Goal: Task Accomplishment & Management: Manage account settings

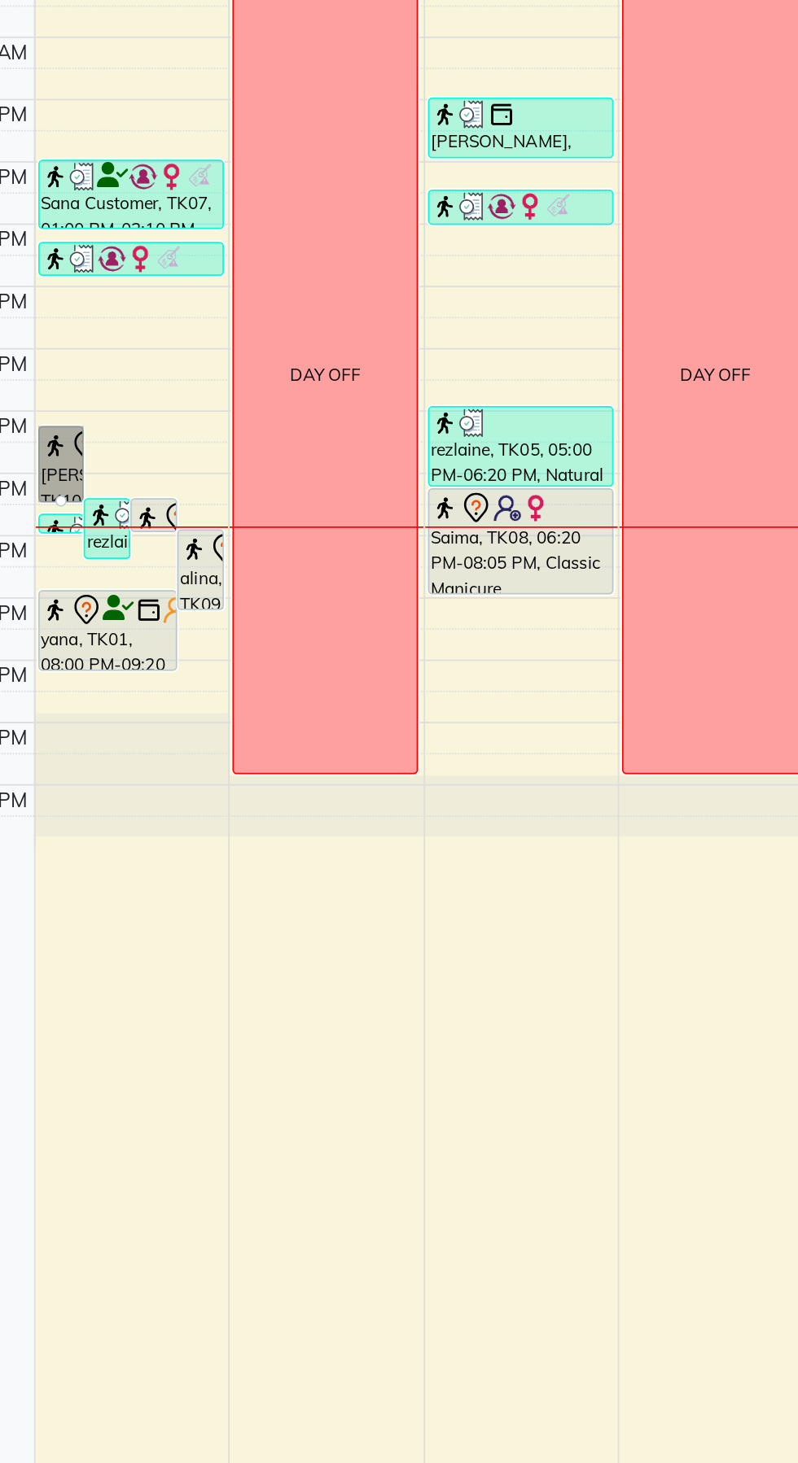
click at [129, 570] on link "adriana, TK10, 05:20 PM-06:35 PM, Blow Dry With Wavy-Long" at bounding box center [132, 575] width 27 height 44
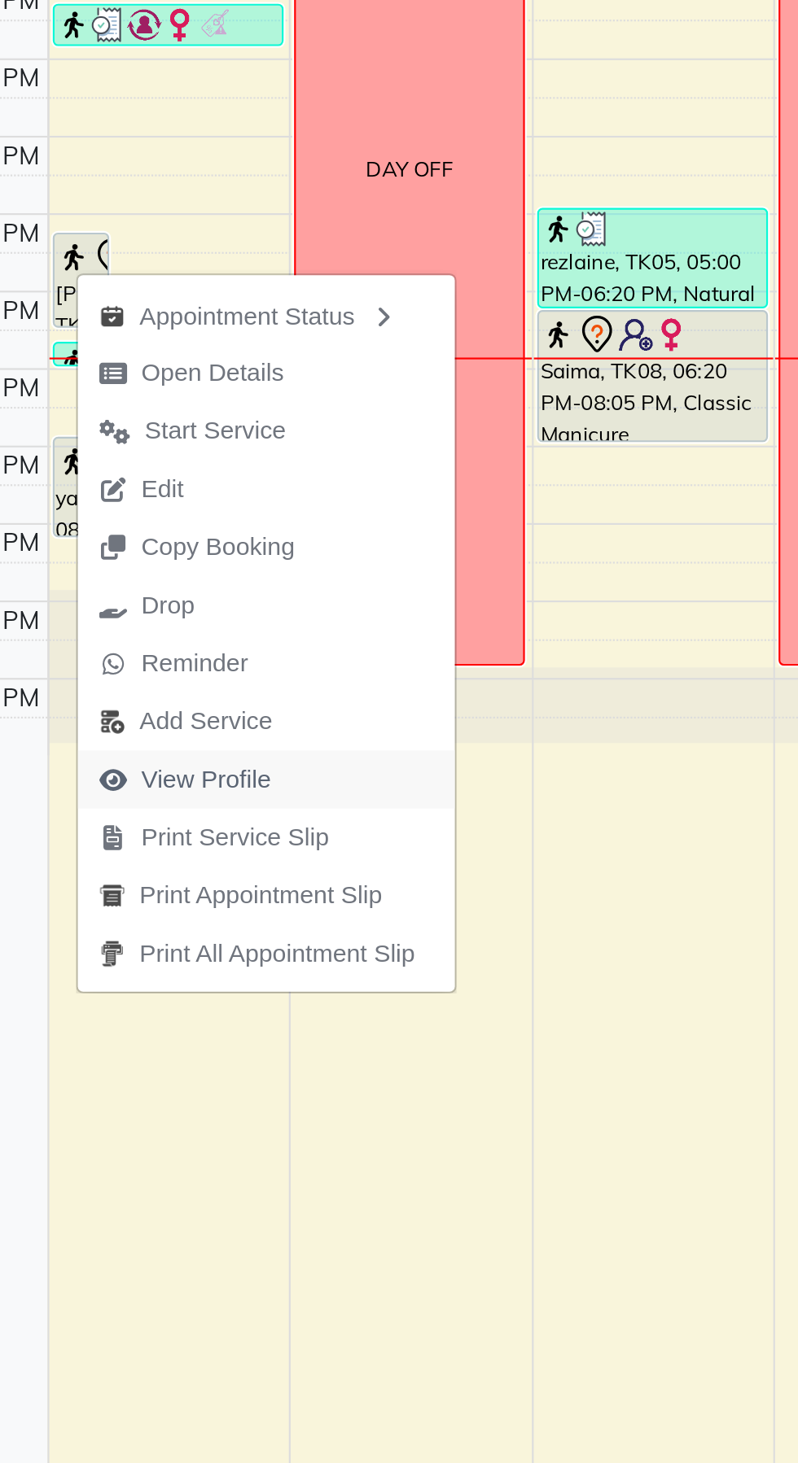
click at [195, 811] on span "View Profile" at bounding box center [190, 805] width 60 height 17
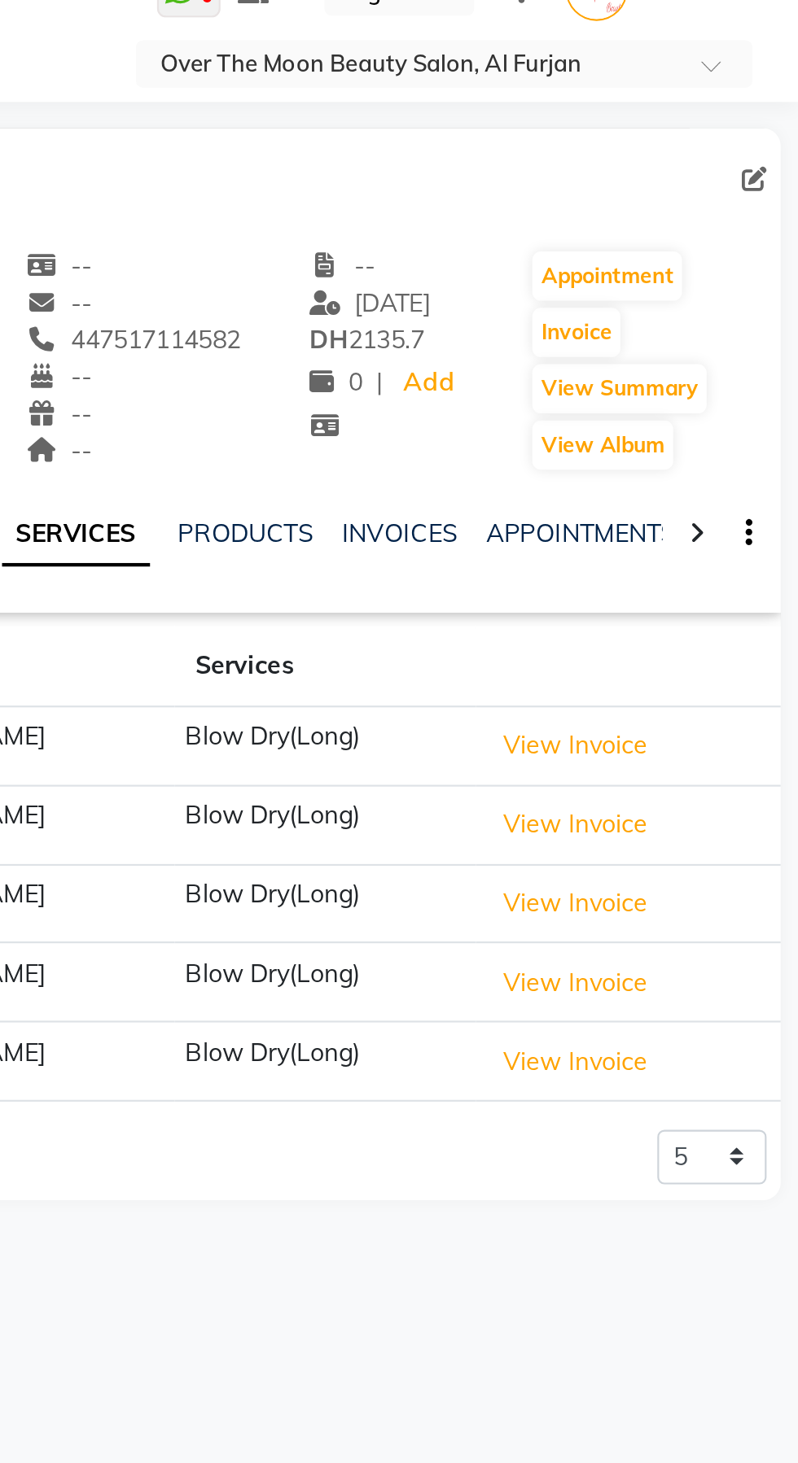
click at [749, 282] on icon at bounding box center [750, 279] width 7 height 11
click at [750, 279] on icon at bounding box center [750, 279] width 7 height 11
click at [759, 276] on div at bounding box center [750, 279] width 19 height 32
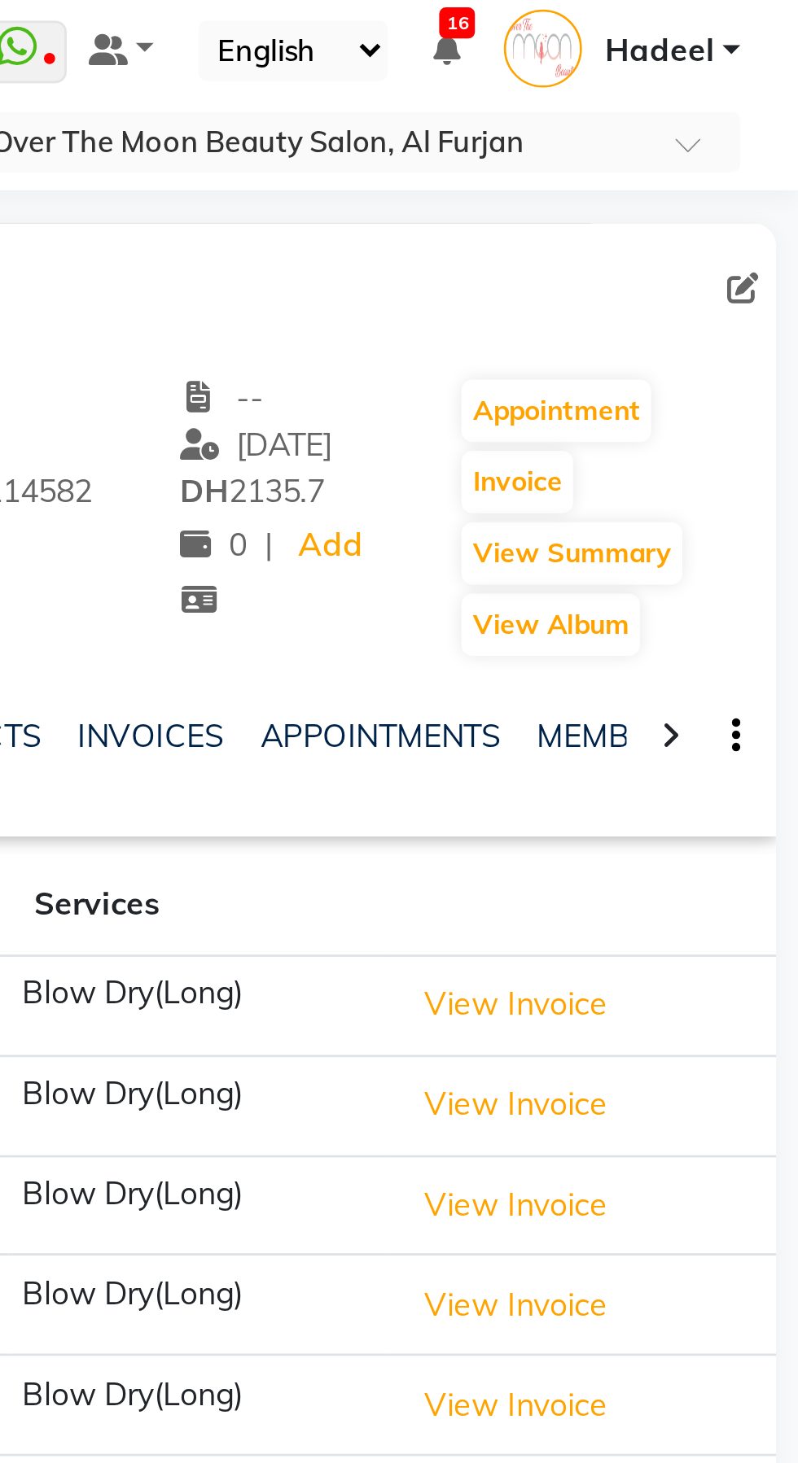
click at [768, 205] on div "adriana female -- -- 447517114582 -- -- -- -- 10-05-2025 DH 2135.7 0 | Add Appo…" at bounding box center [535, 192] width 507 height 120
click at [749, 279] on icon at bounding box center [750, 279] width 7 height 11
click at [743, 282] on div at bounding box center [750, 279] width 19 height 32
click at [747, 282] on icon at bounding box center [750, 279] width 7 height 11
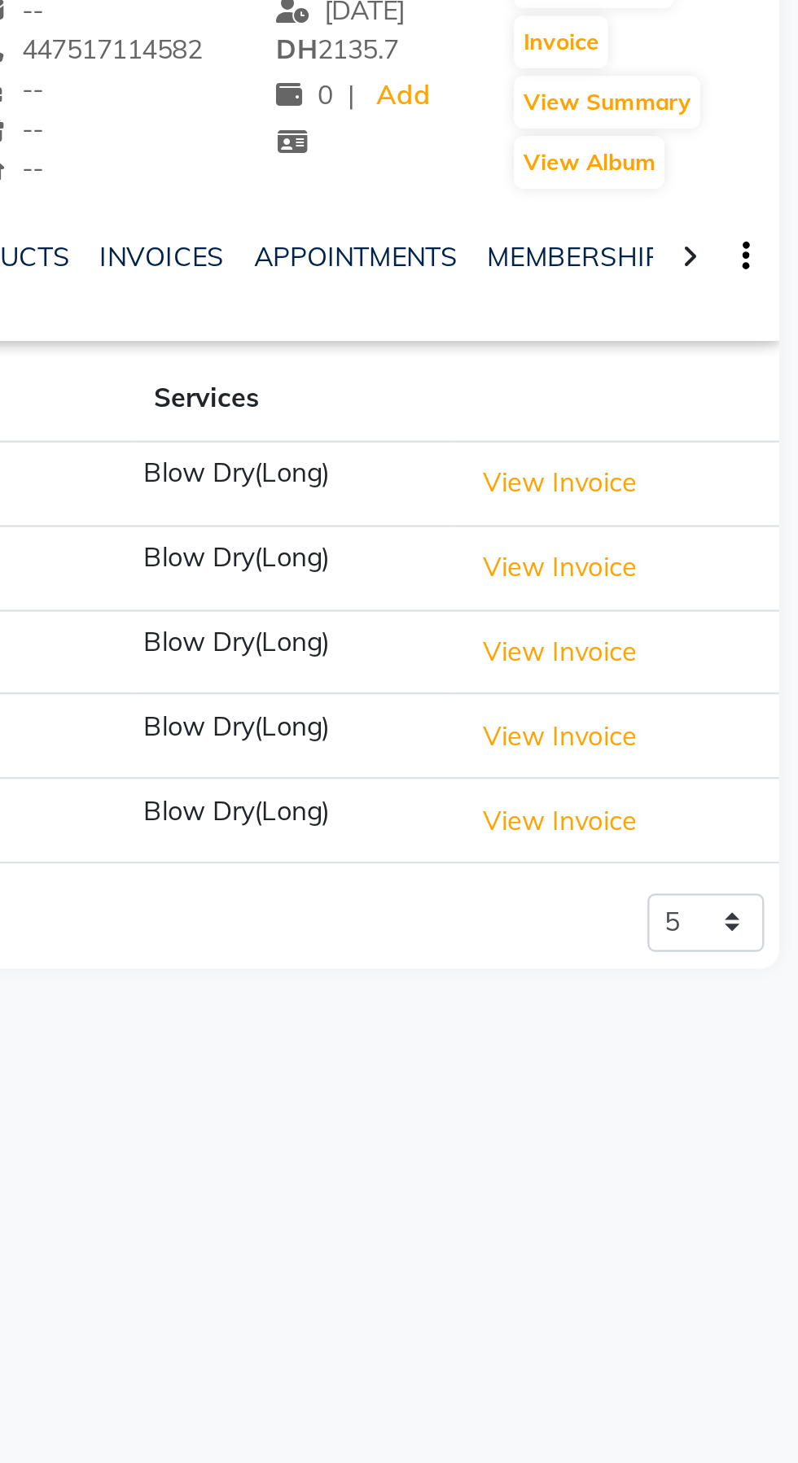
click at [755, 280] on div at bounding box center [750, 279] width 19 height 32
click at [751, 285] on icon at bounding box center [750, 279] width 7 height 11
click at [755, 286] on div at bounding box center [750, 279] width 19 height 32
click at [751, 287] on div at bounding box center [750, 279] width 19 height 32
click at [714, 282] on link "PACKAGES" at bounding box center [730, 280] width 60 height 15
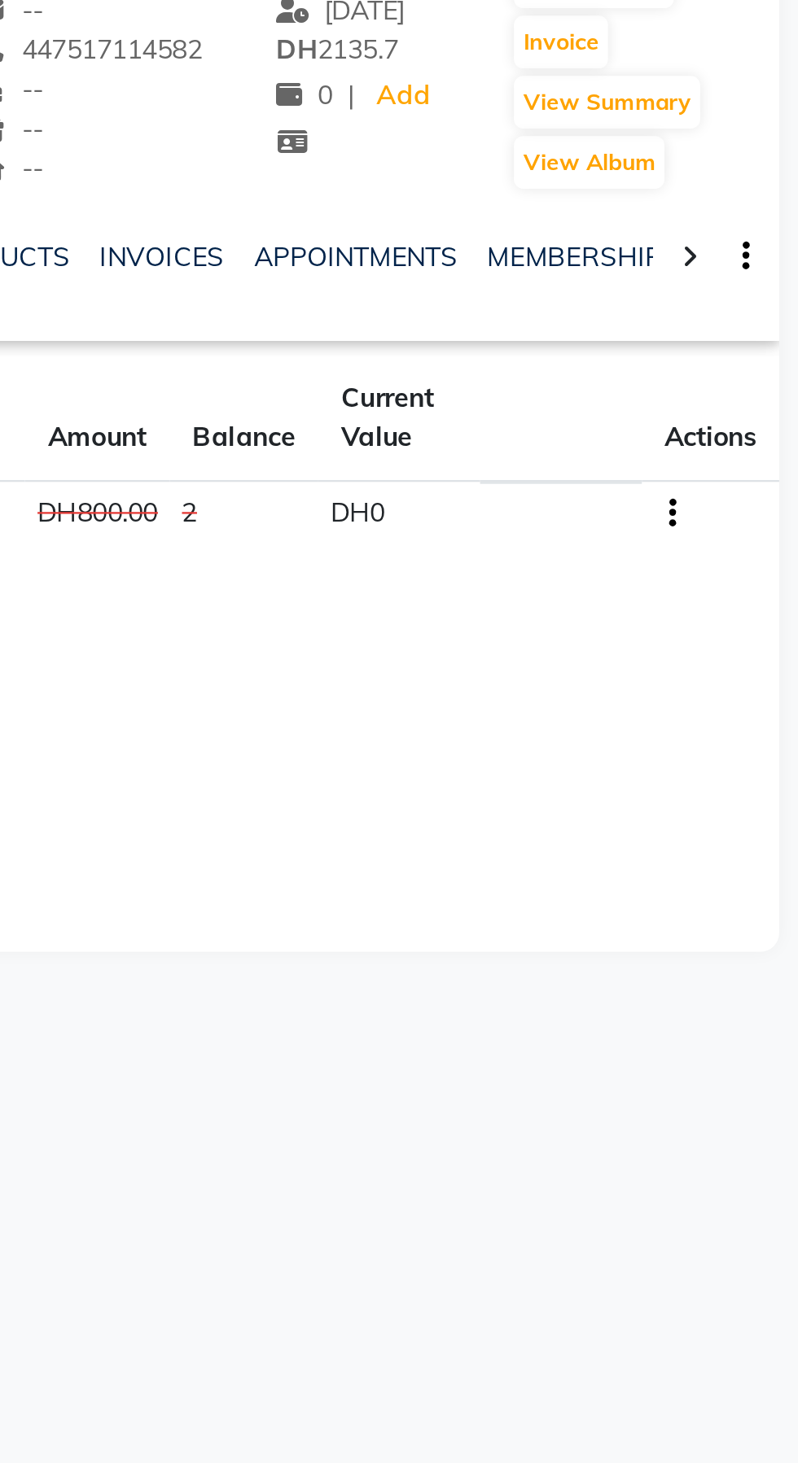
click at [742, 391] on icon "button" at bounding box center [742, 391] width 3 height 1
click at [639, 392] on div "Edit" at bounding box center [663, 391] width 107 height 20
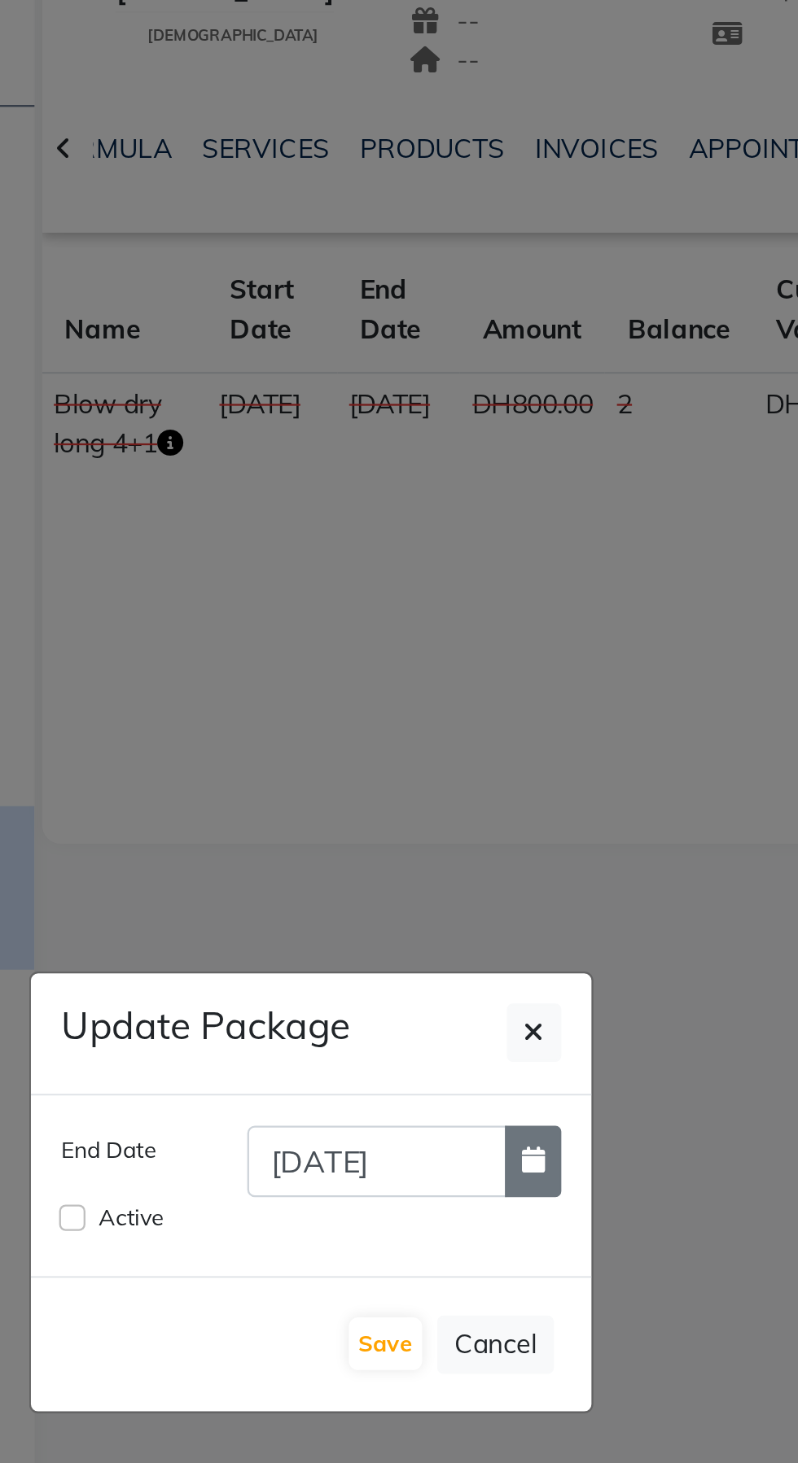
click at [490, 724] on icon "button" at bounding box center [495, 717] width 10 height 11
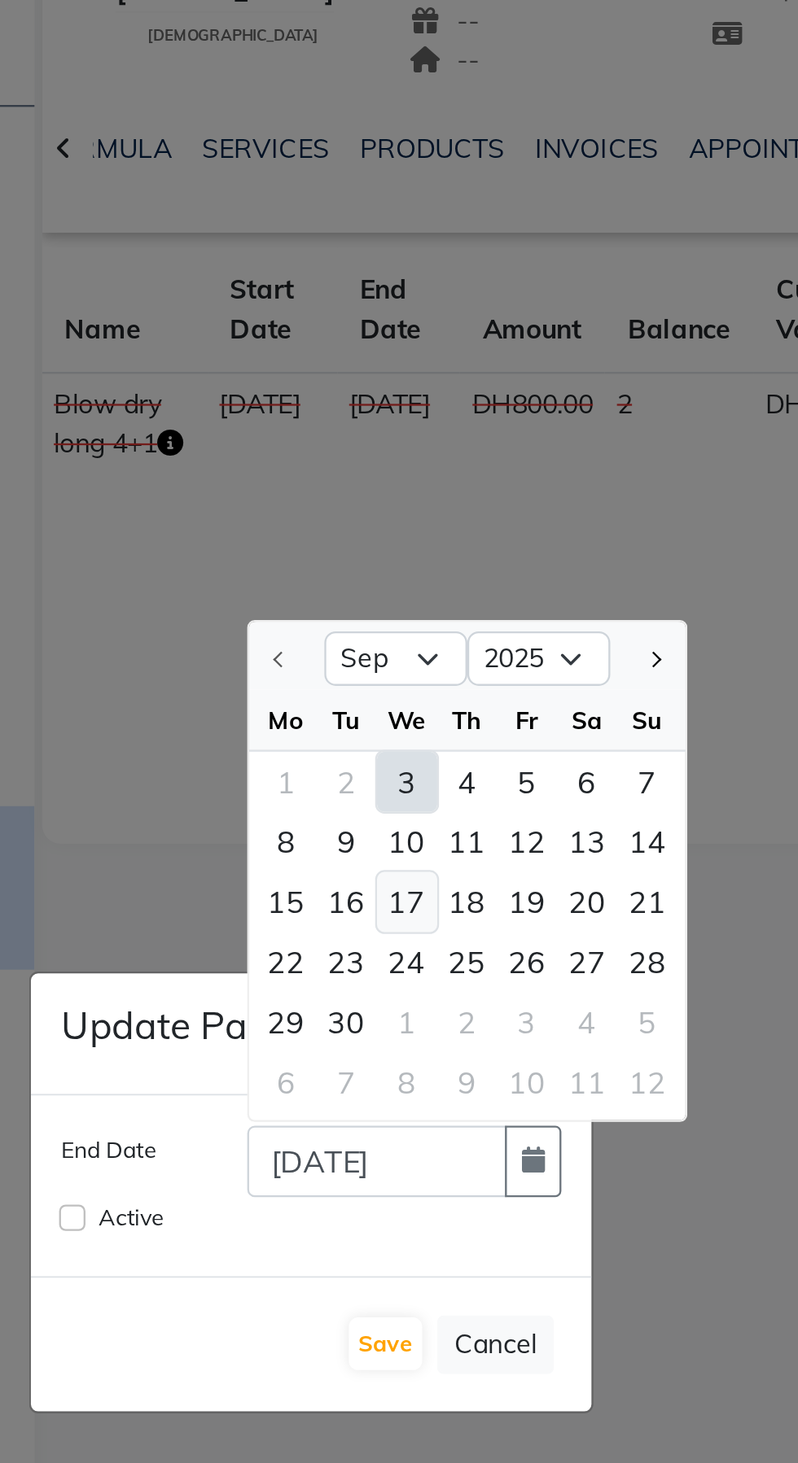
click at [447, 619] on div "17" at bounding box center [440, 606] width 26 height 26
type input "17-09-2025"
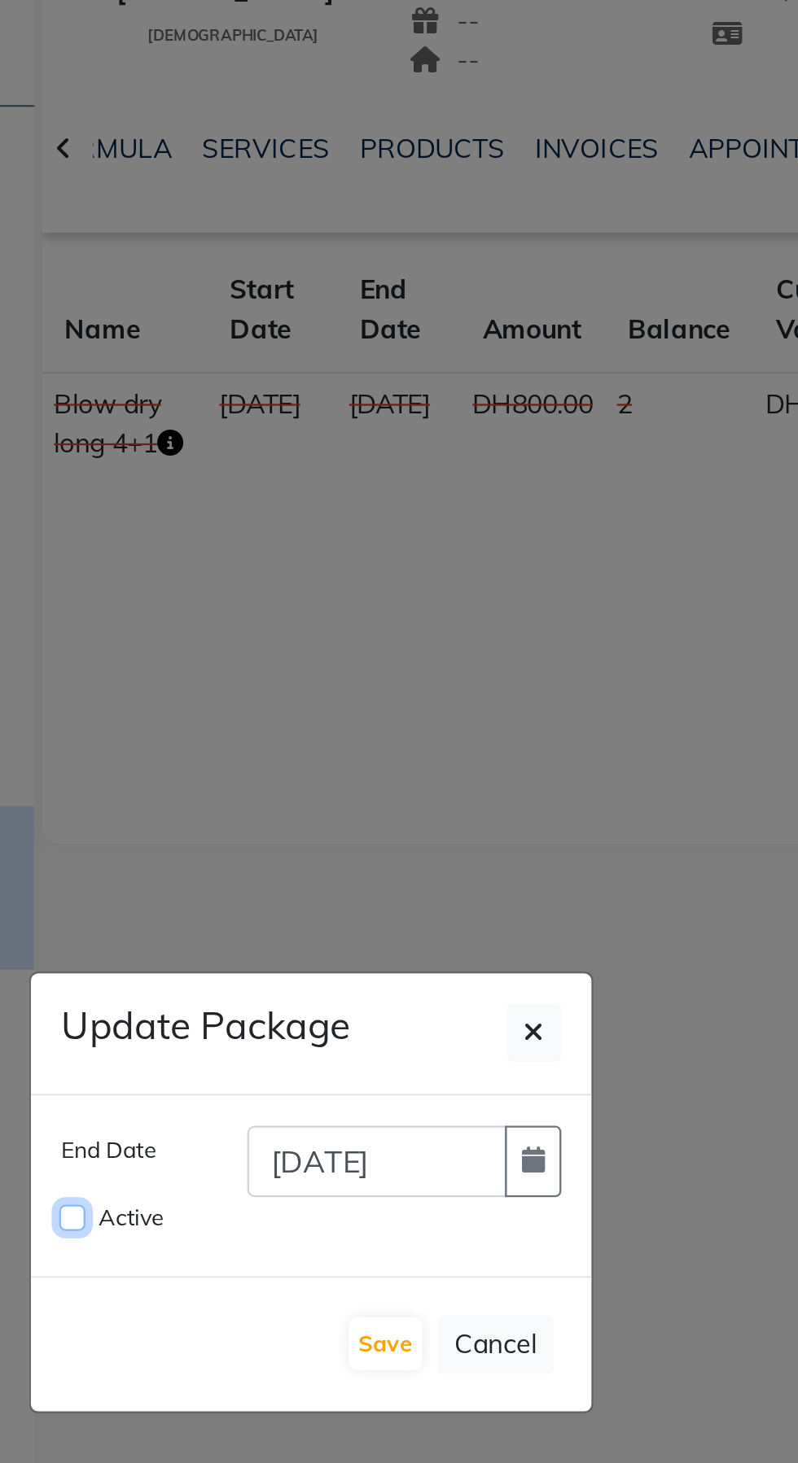
click at [299, 749] on input "Active" at bounding box center [295, 742] width 11 height 11
checkbox input "true"
click at [430, 809] on button "Save" at bounding box center [431, 797] width 32 height 23
checkbox input "false"
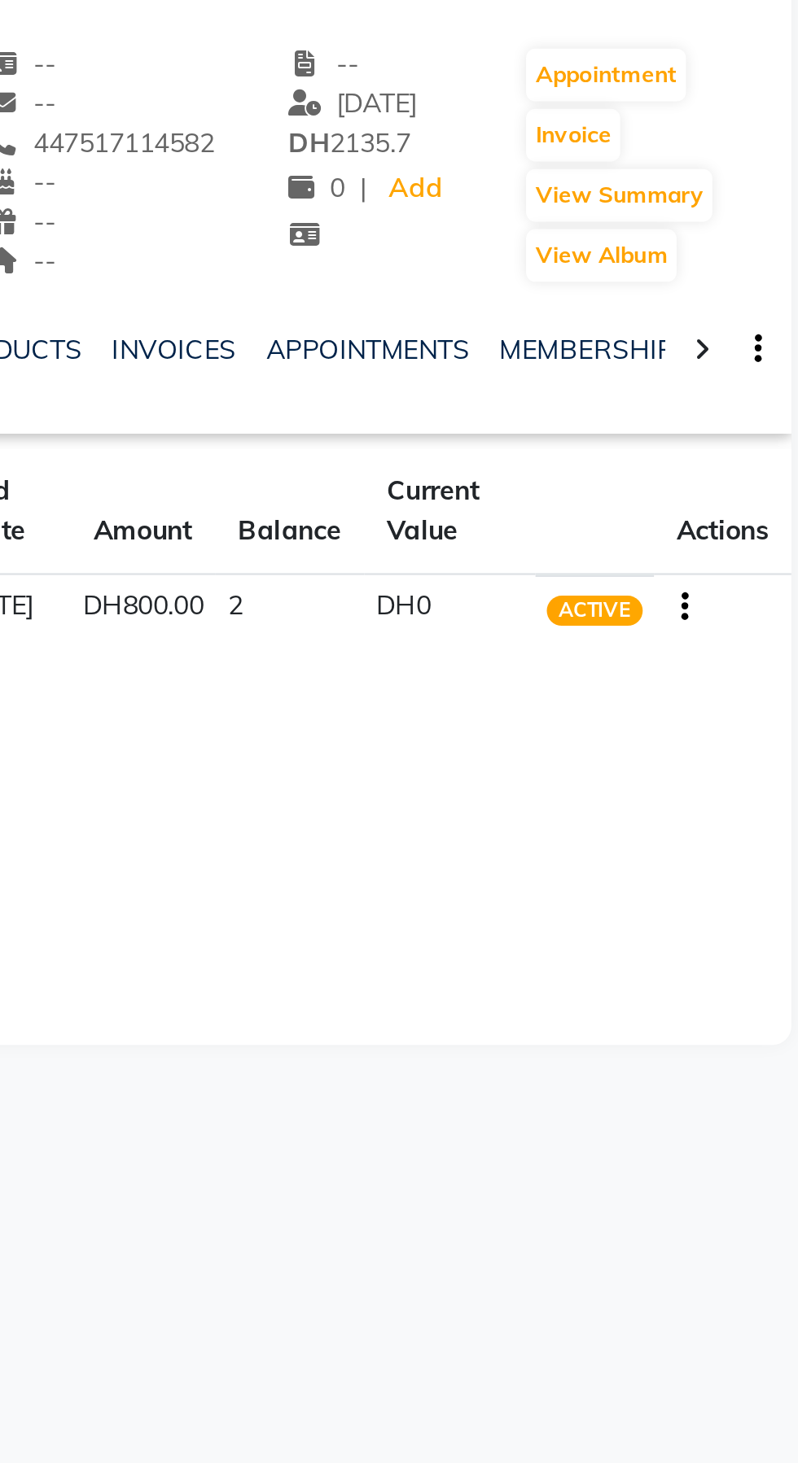
click at [742, 392] on icon "button" at bounding box center [742, 391] width 3 height 1
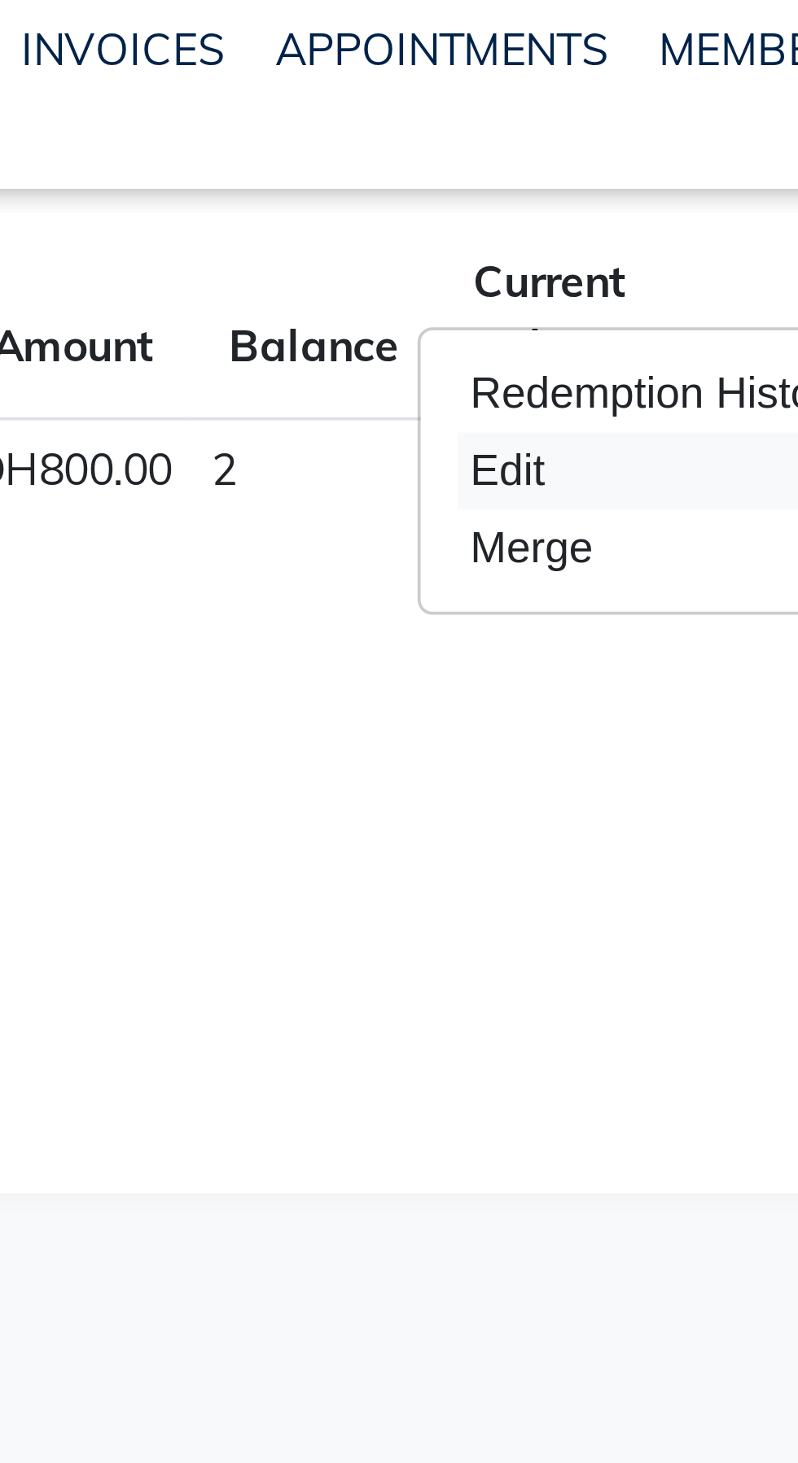
click at [626, 388] on div "Edit" at bounding box center [663, 391] width 107 height 20
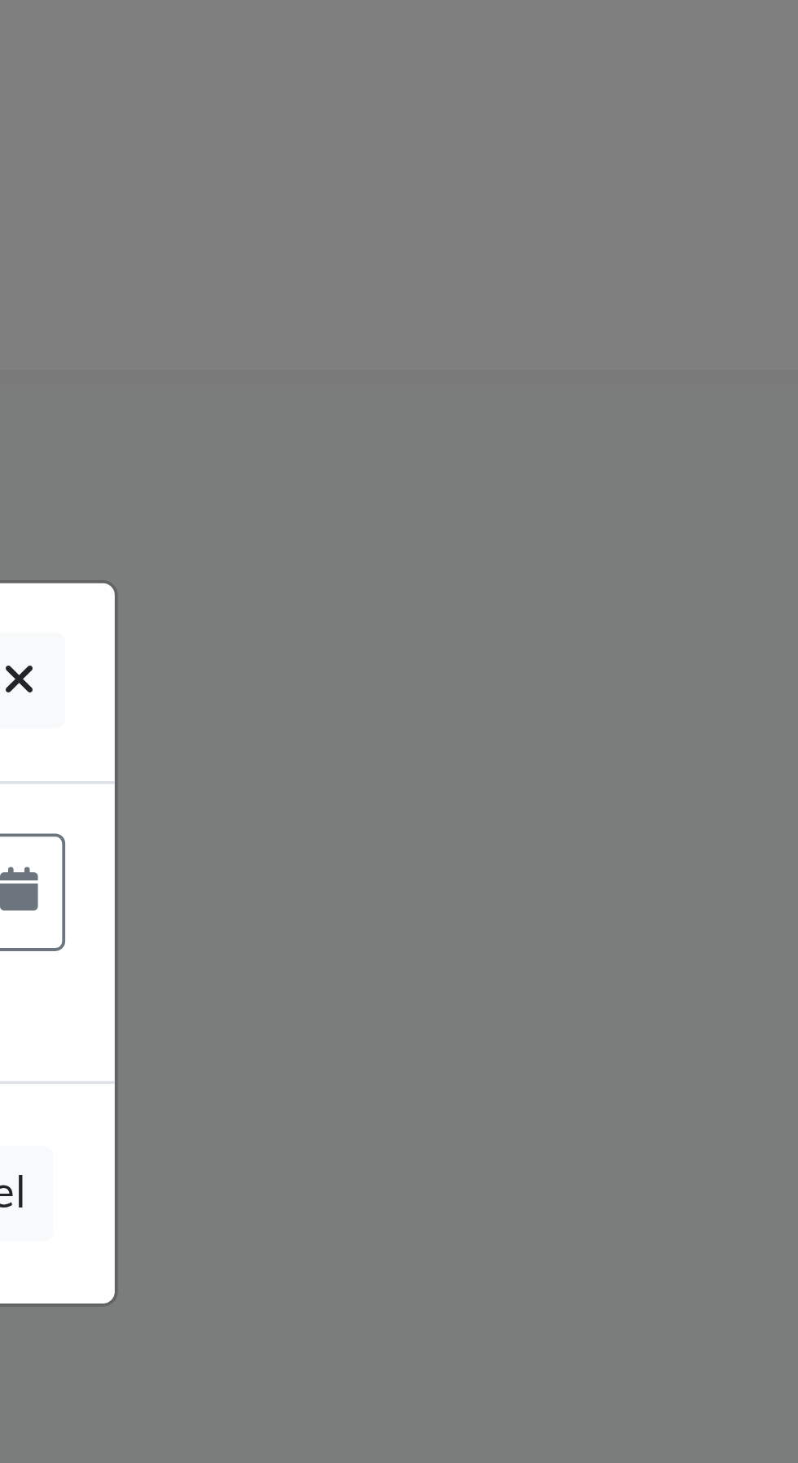
scroll to position [108, 0]
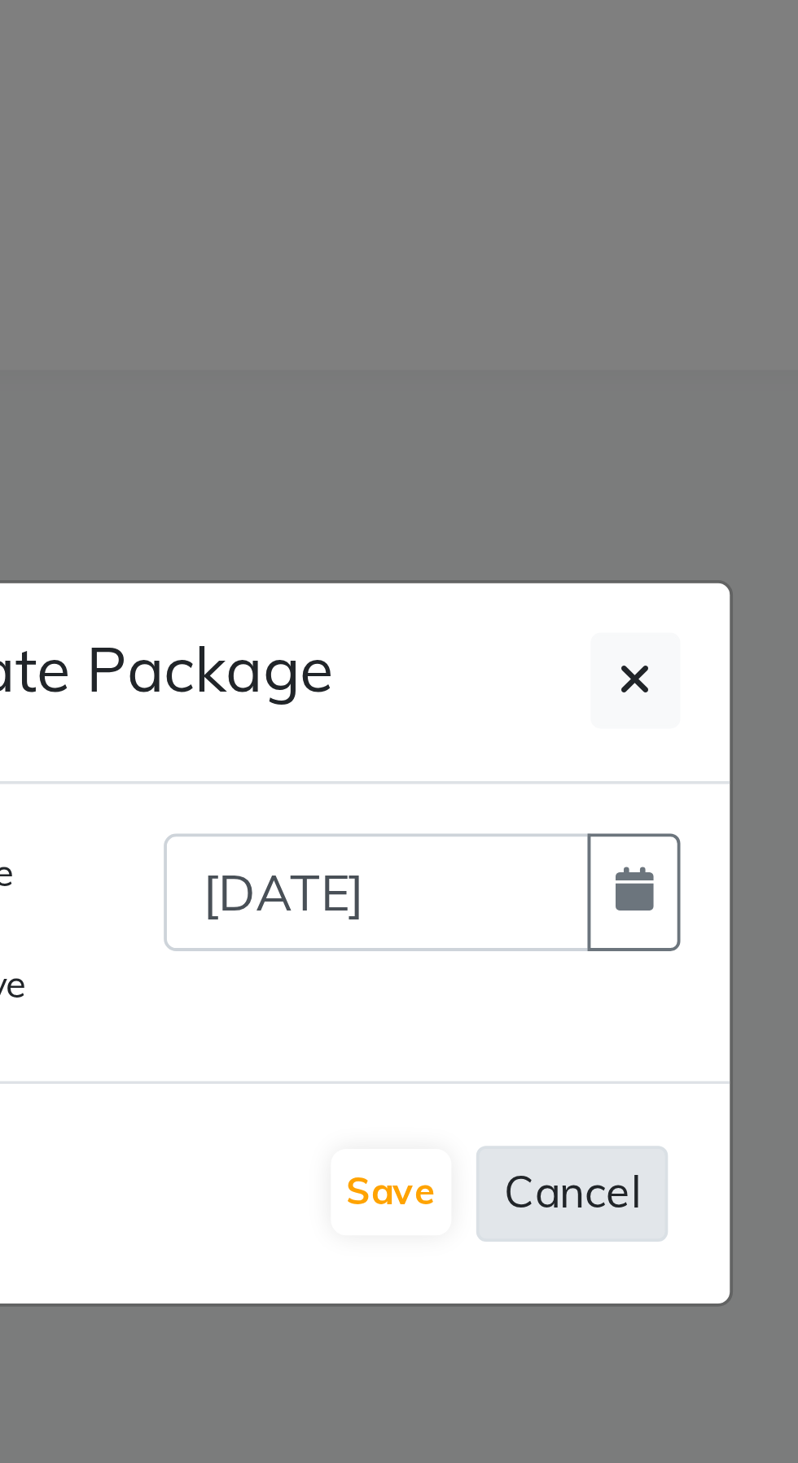
click at [490, 785] on button "Cancel" at bounding box center [478, 797] width 50 height 25
checkbox input "false"
